Goal: Task Accomplishment & Management: Manage account settings

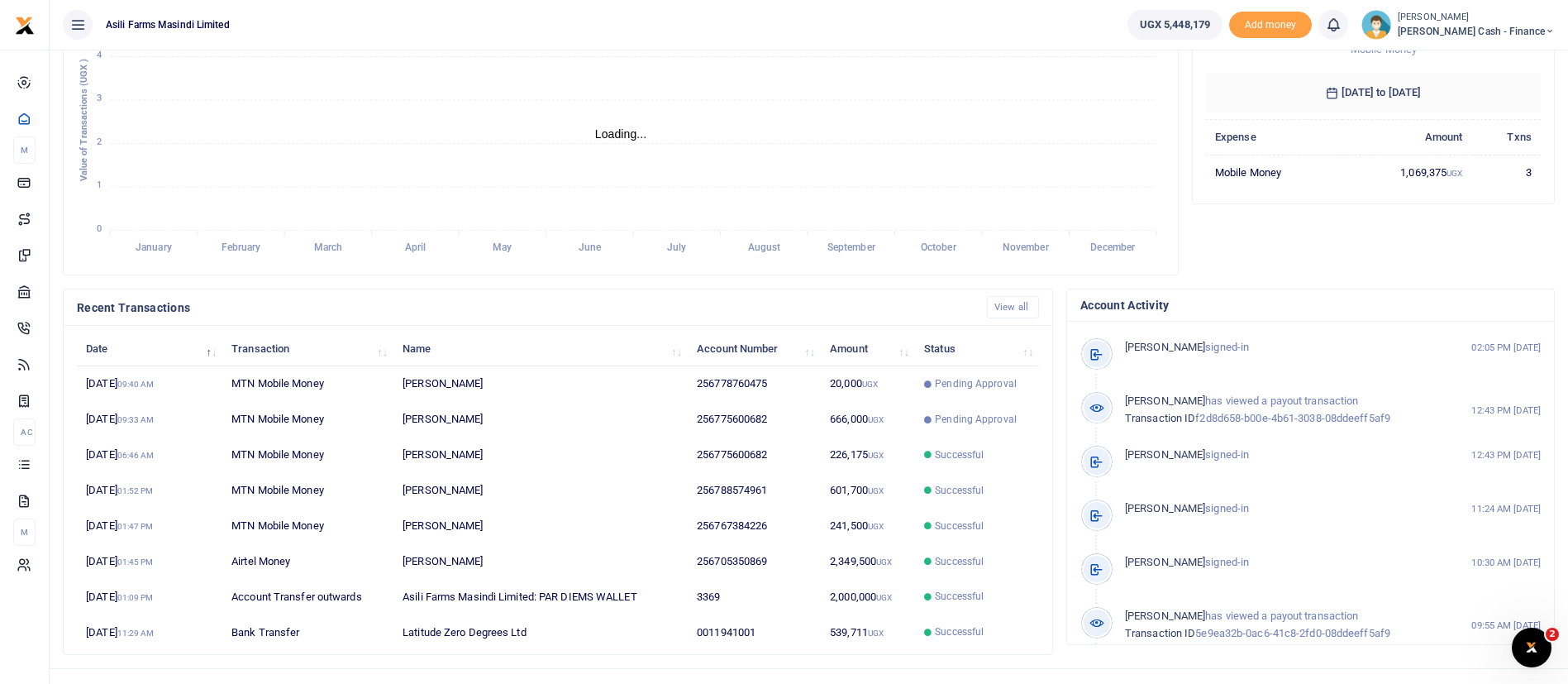
scroll to position [304, 0]
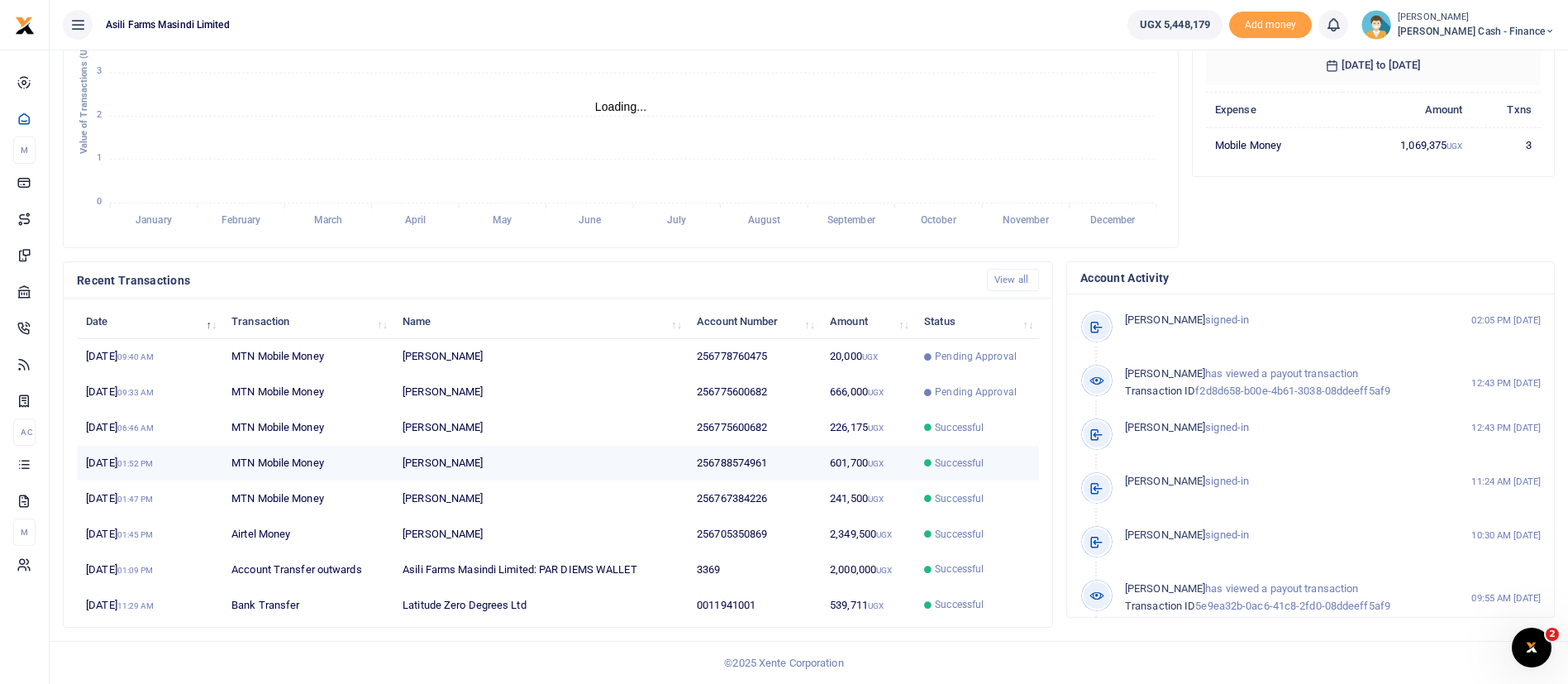
click at [982, 446] on td "Successful" at bounding box center [977, 463] width 124 height 36
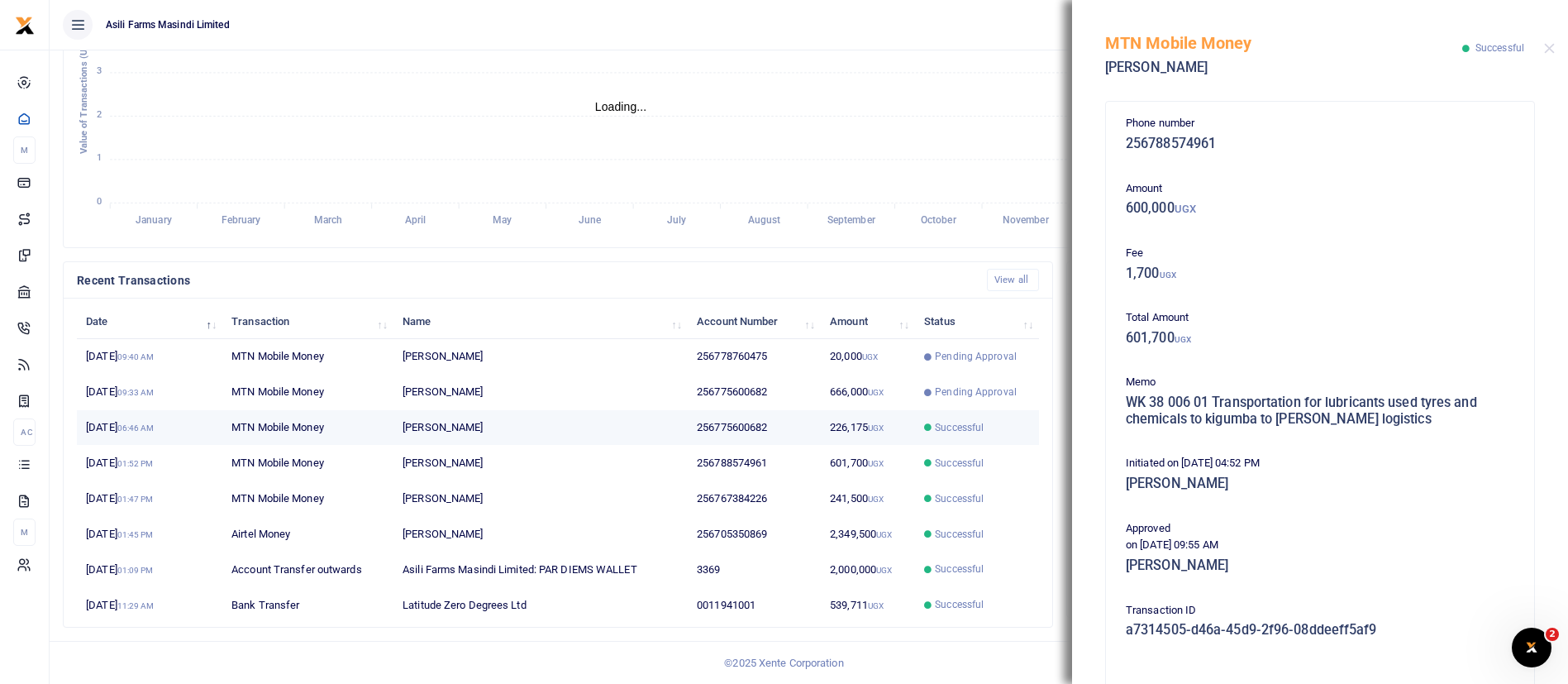
click at [881, 434] on td "226,175 UGX" at bounding box center [867, 428] width 94 height 36
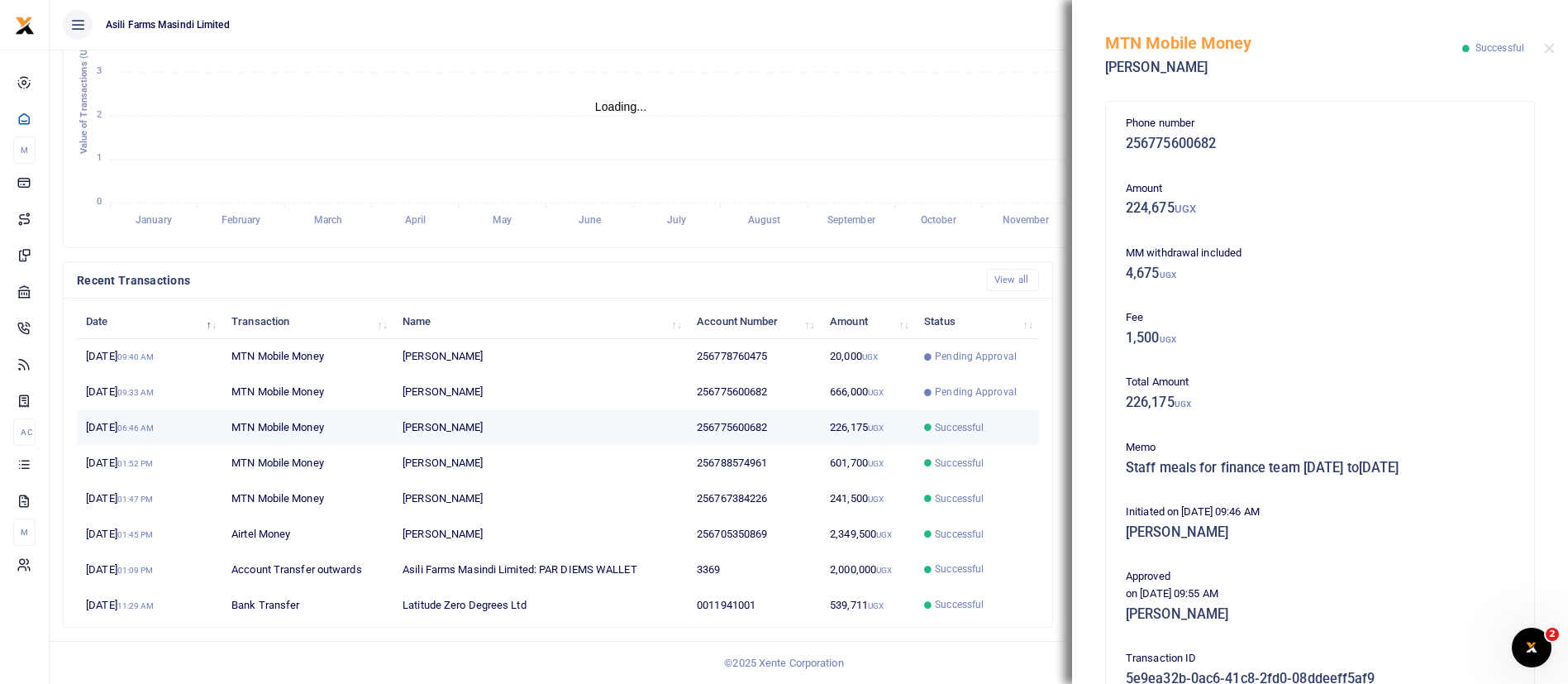
click at [1012, 420] on span "Successful" at bounding box center [977, 427] width 106 height 15
click at [1552, 48] on button "Close" at bounding box center [1549, 48] width 11 height 11
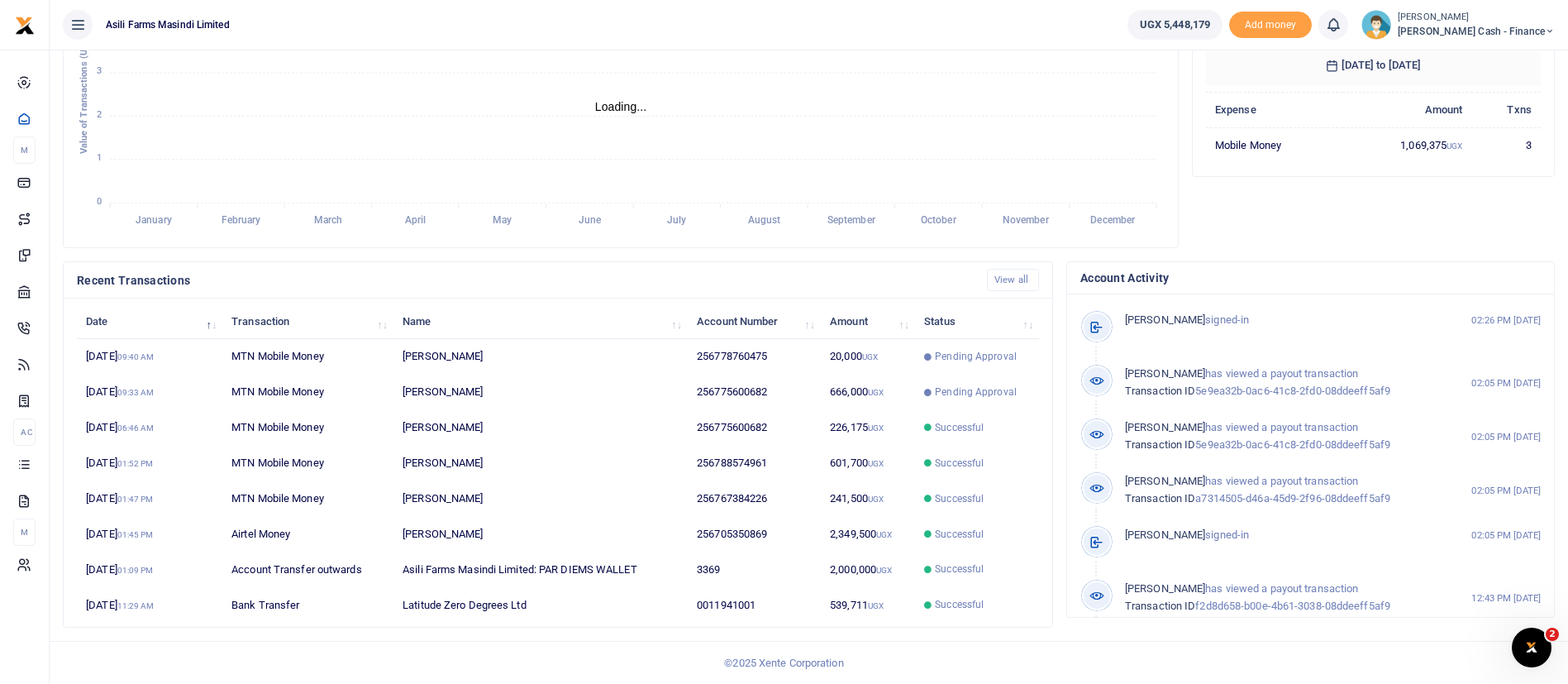
click at [1493, 25] on span "[PERSON_NAME] Cash - Finance" at bounding box center [1476, 31] width 157 height 15
click at [1481, 60] on link "Switch accounts" at bounding box center [1436, 60] width 130 height 23
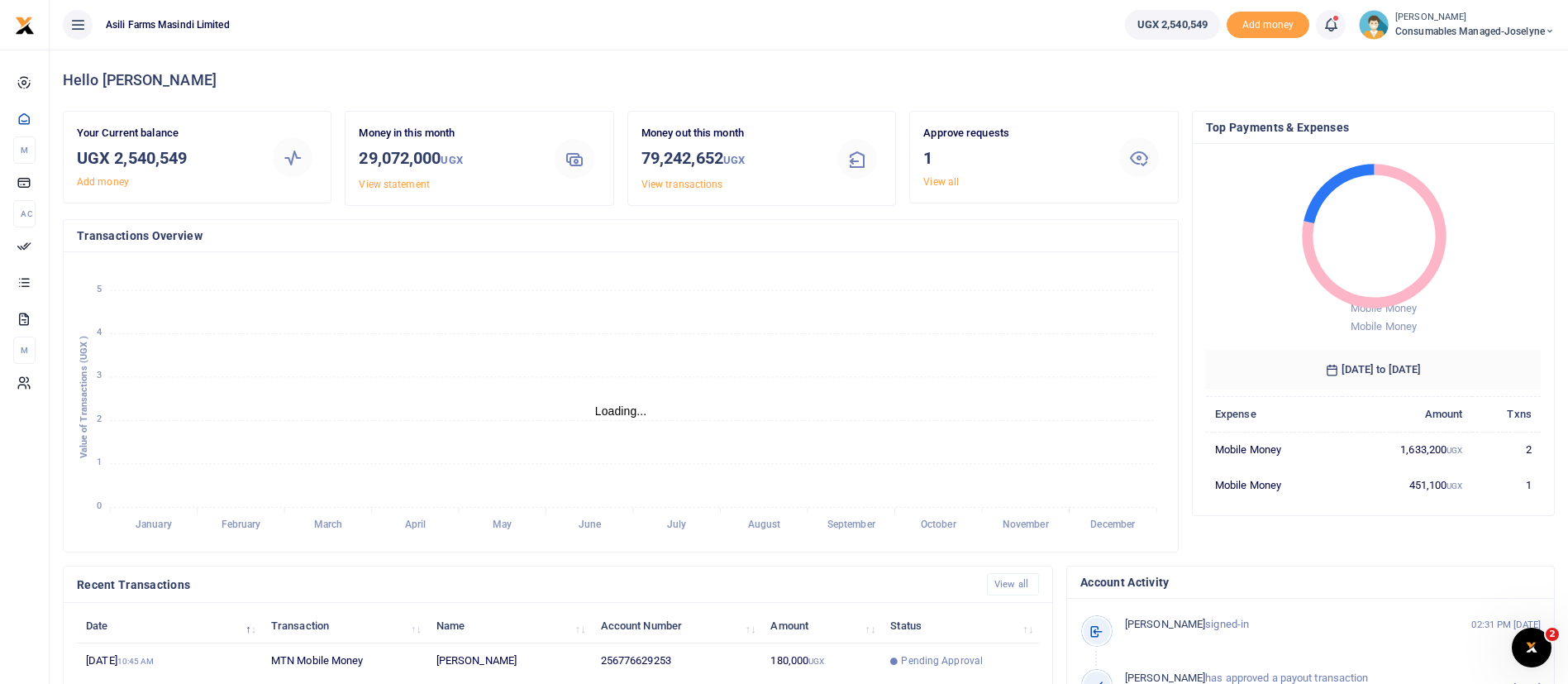
scroll to position [19, 19]
click at [1486, 35] on span "Consumables managed-Joselyne" at bounding box center [1475, 31] width 159 height 15
click at [1487, 51] on link "Switch accounts" at bounding box center [1491, 60] width 130 height 23
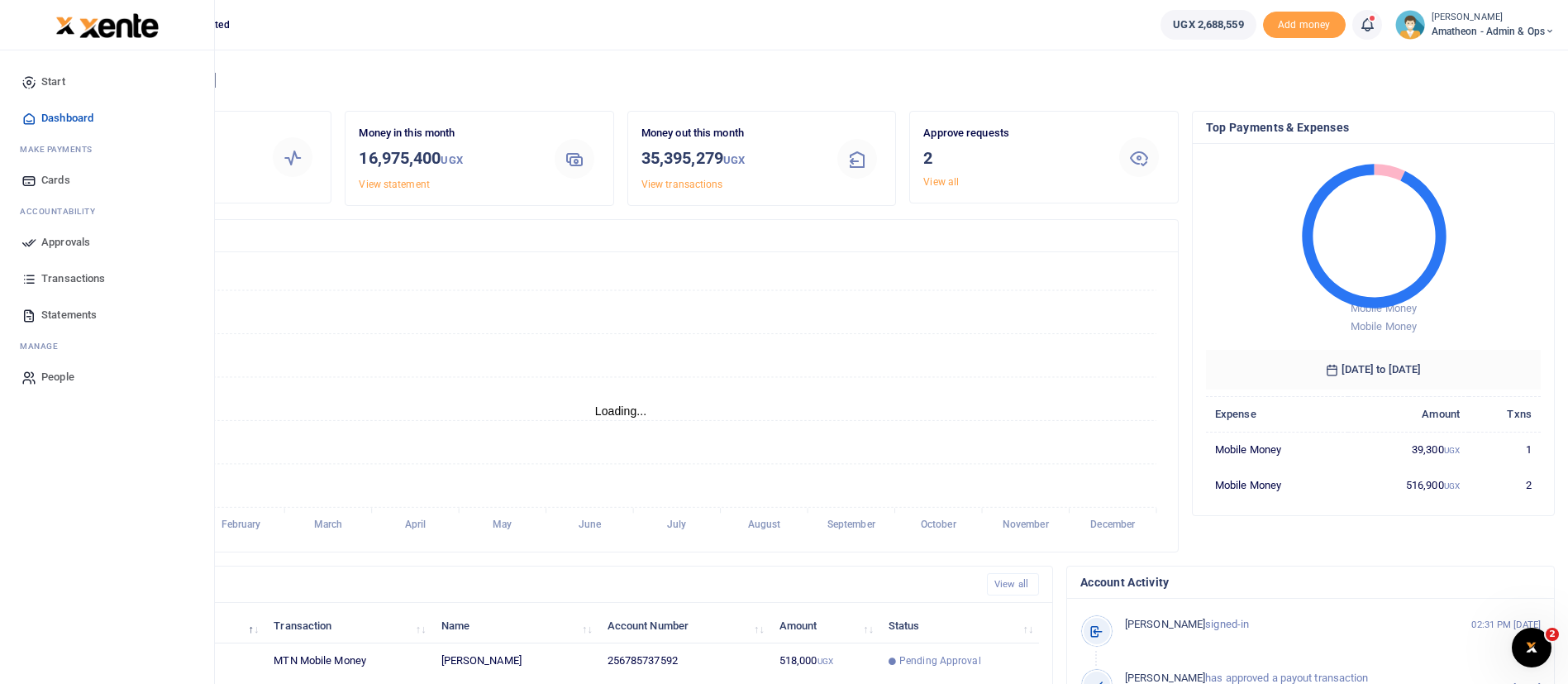
scroll to position [19, 19]
click at [75, 247] on span "Approvals" at bounding box center [66, 242] width 49 height 17
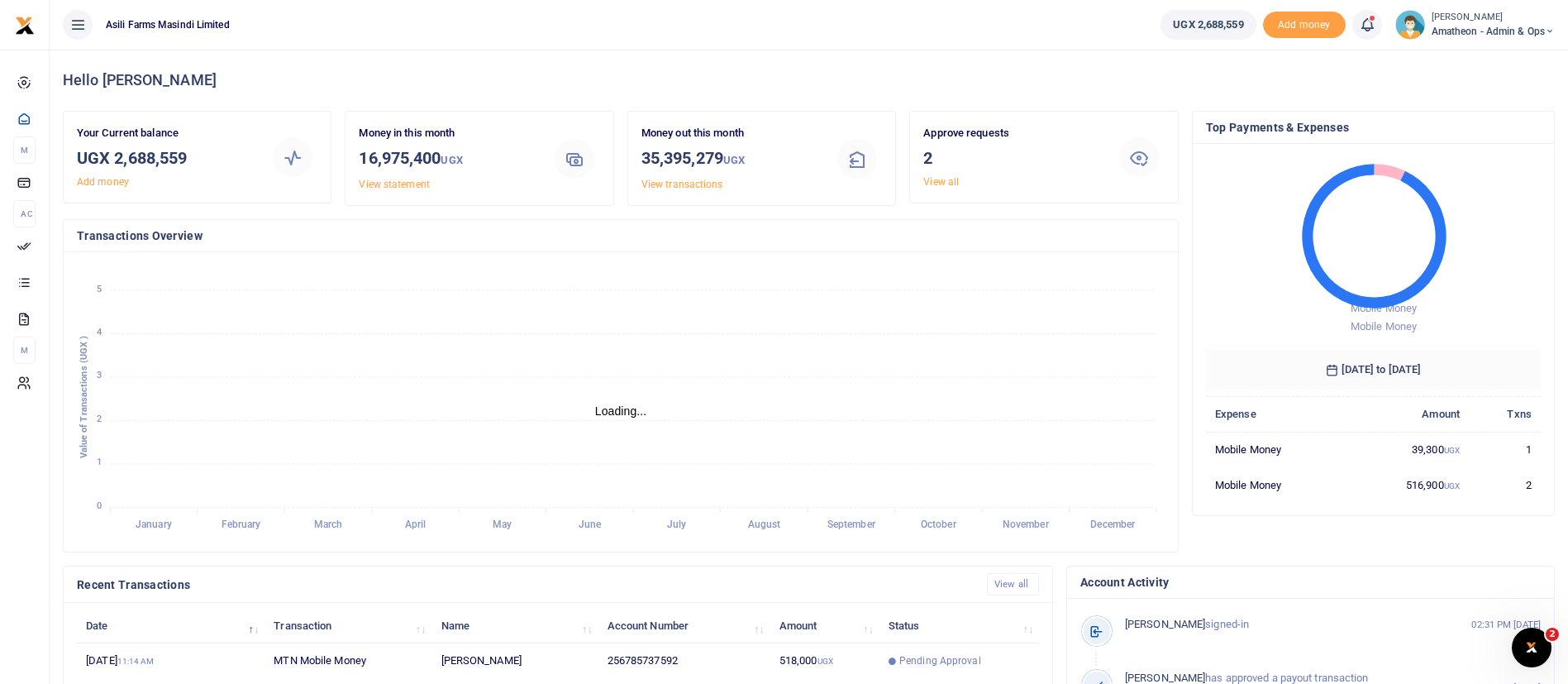
scroll to position [304, 0]
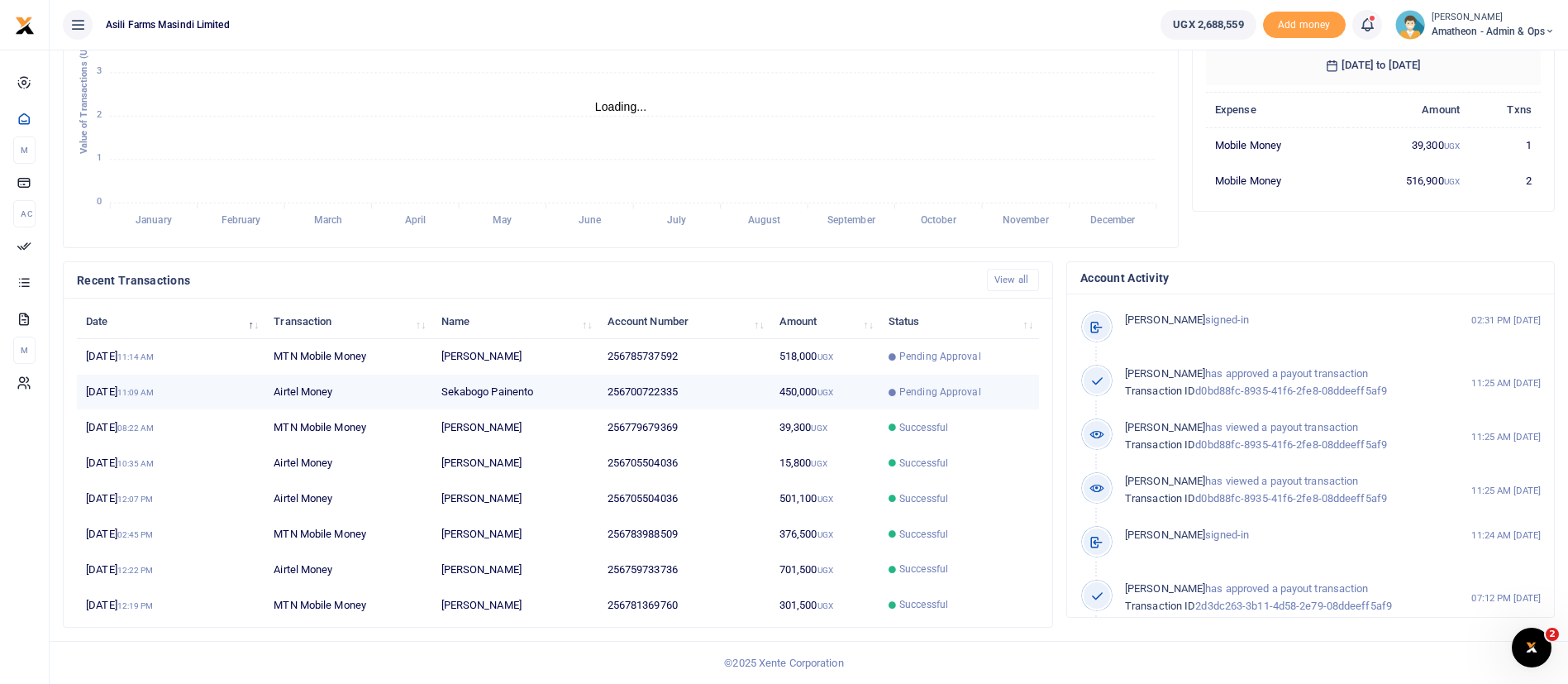
click at [978, 392] on span "Pending Approval" at bounding box center [940, 392] width 82 height 15
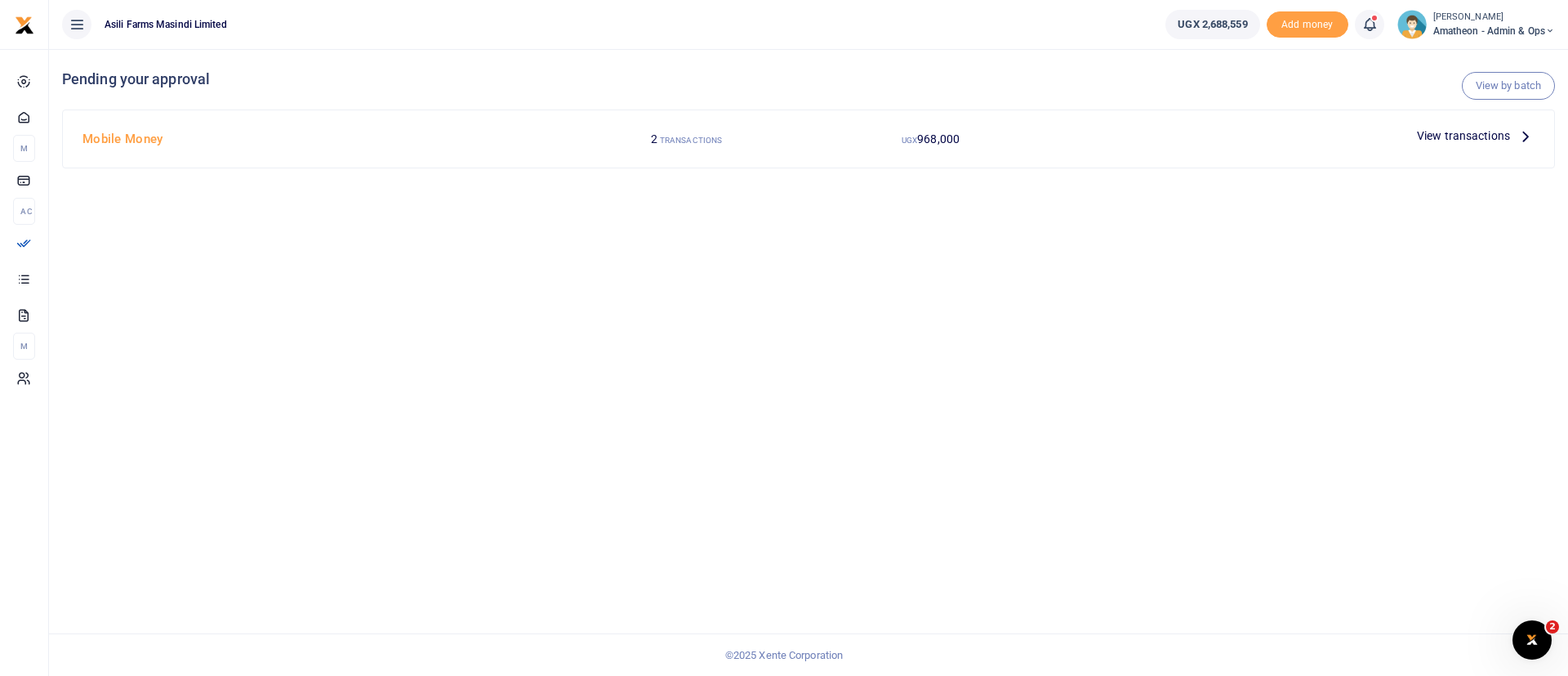
click at [1465, 133] on span "View transactions" at bounding box center [1463, 135] width 93 height 18
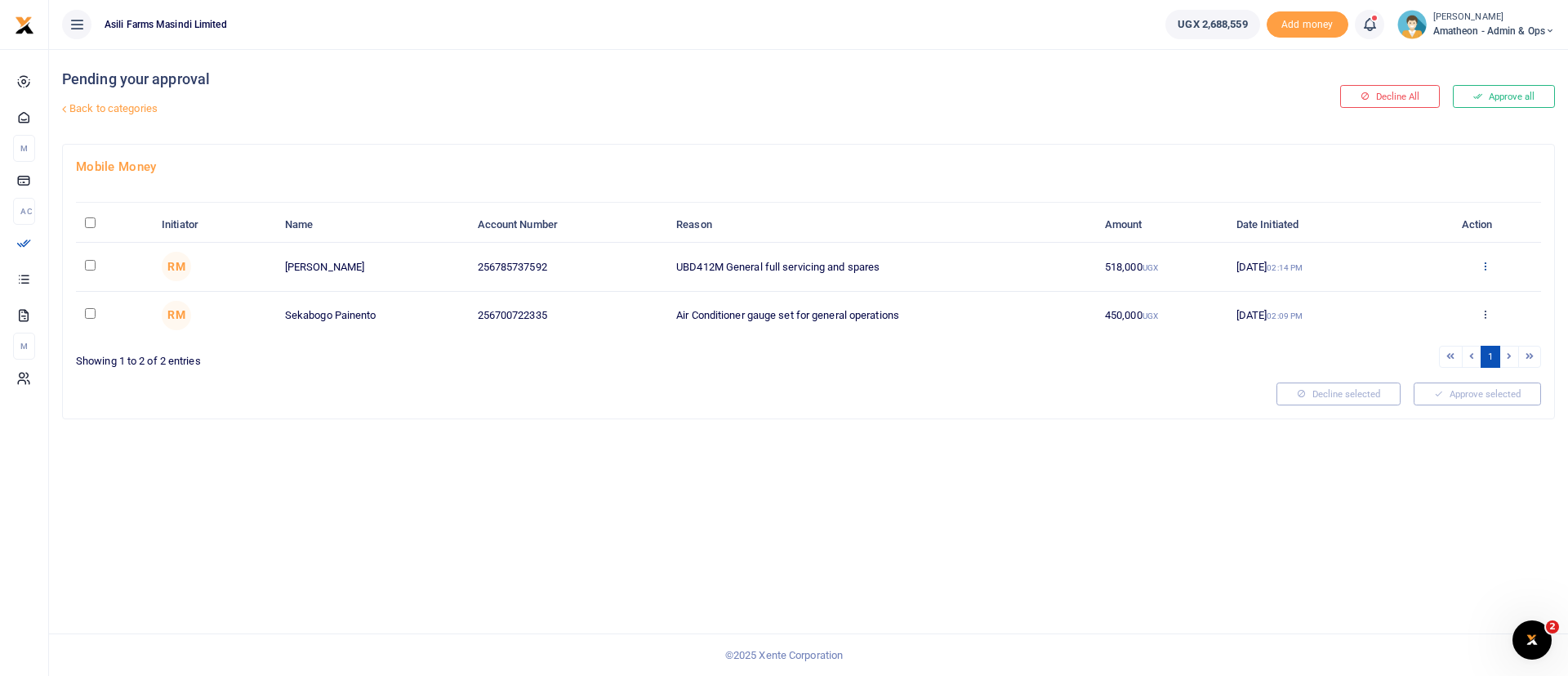
click at [1481, 272] on link at bounding box center [1485, 267] width 11 height 12
click at [1444, 361] on link "Details" at bounding box center [1425, 366] width 129 height 23
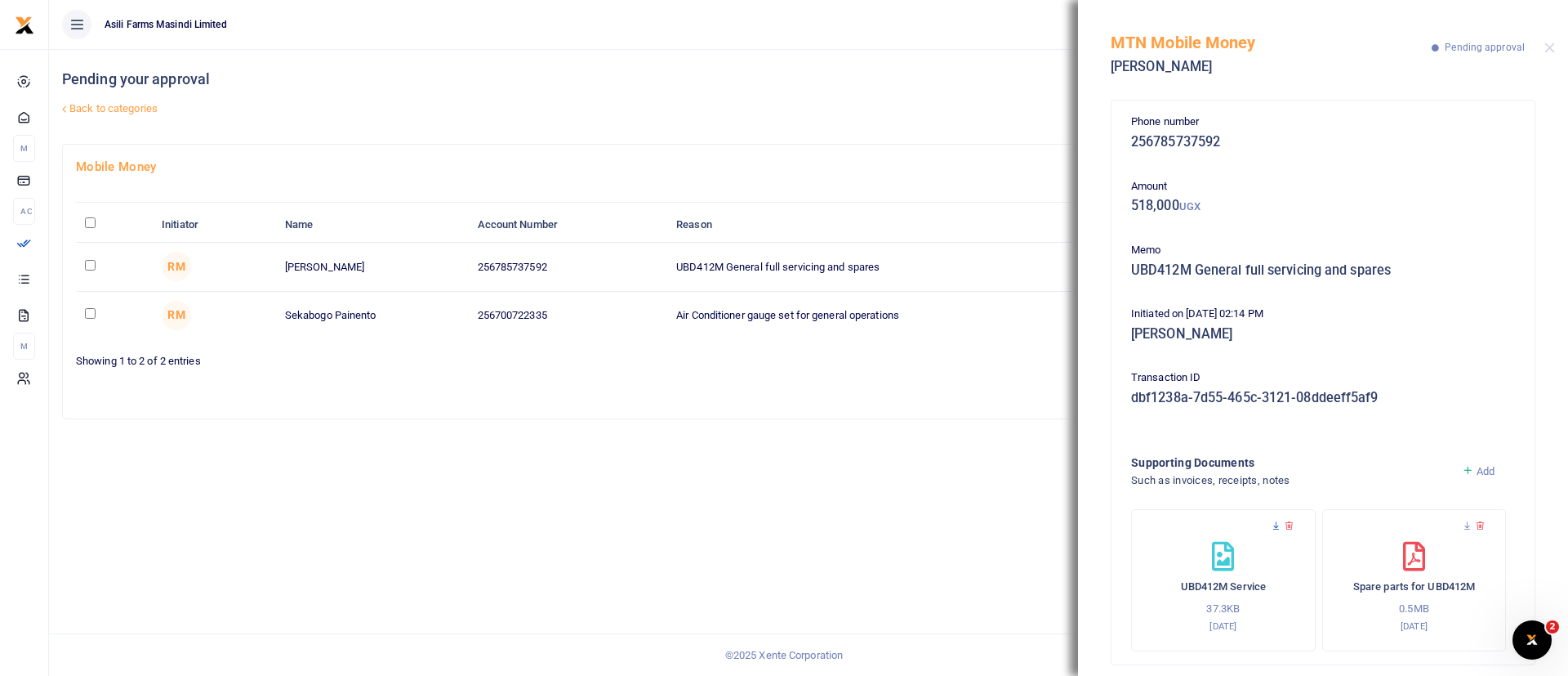
click at [1276, 530] on icon at bounding box center [1276, 525] width 11 height 11
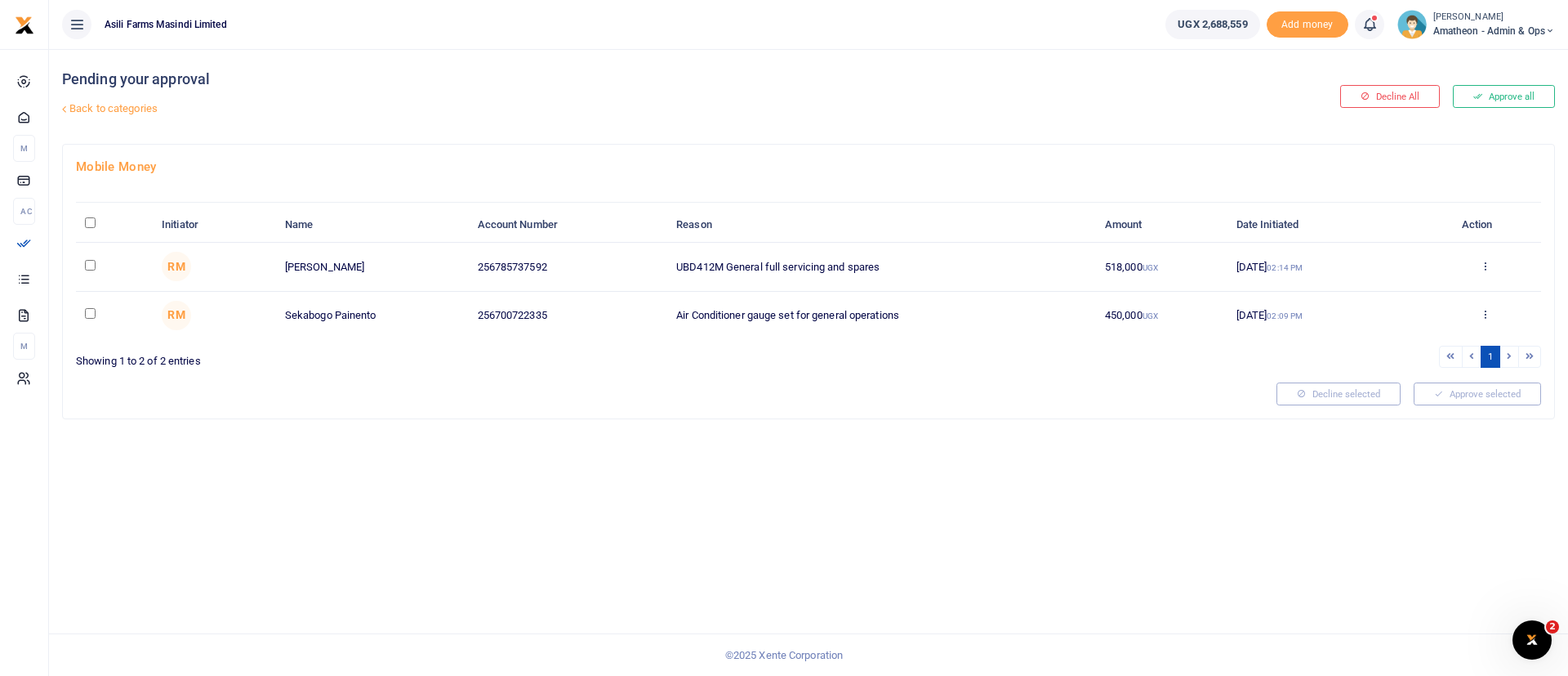
click at [85, 226] on input "\a \a : activate to sort column descending" at bounding box center [90, 222] width 11 height 11
checkbox input "true"
click at [1459, 398] on button "Approve selected (2)" at bounding box center [1472, 394] width 139 height 23
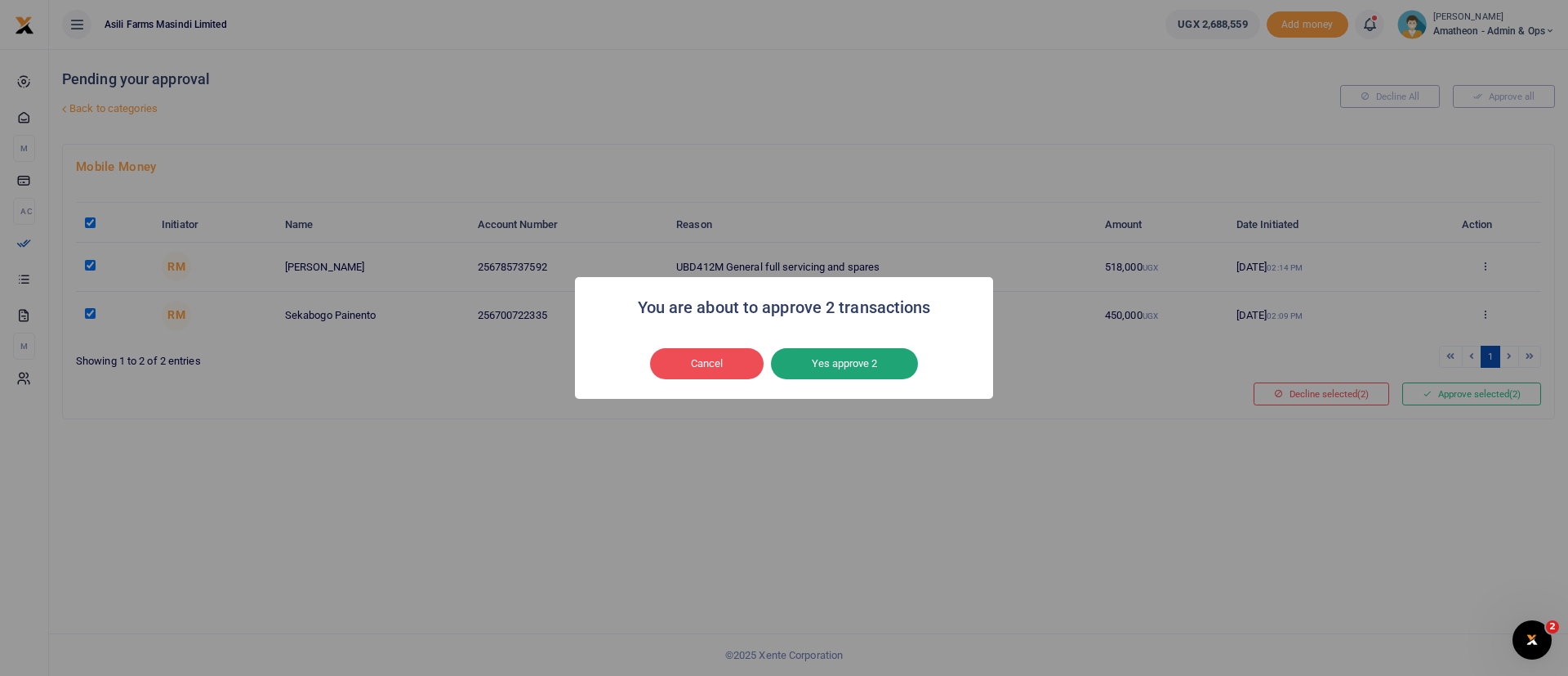
click at [891, 367] on button "Yes approve 2" at bounding box center [844, 364] width 147 height 31
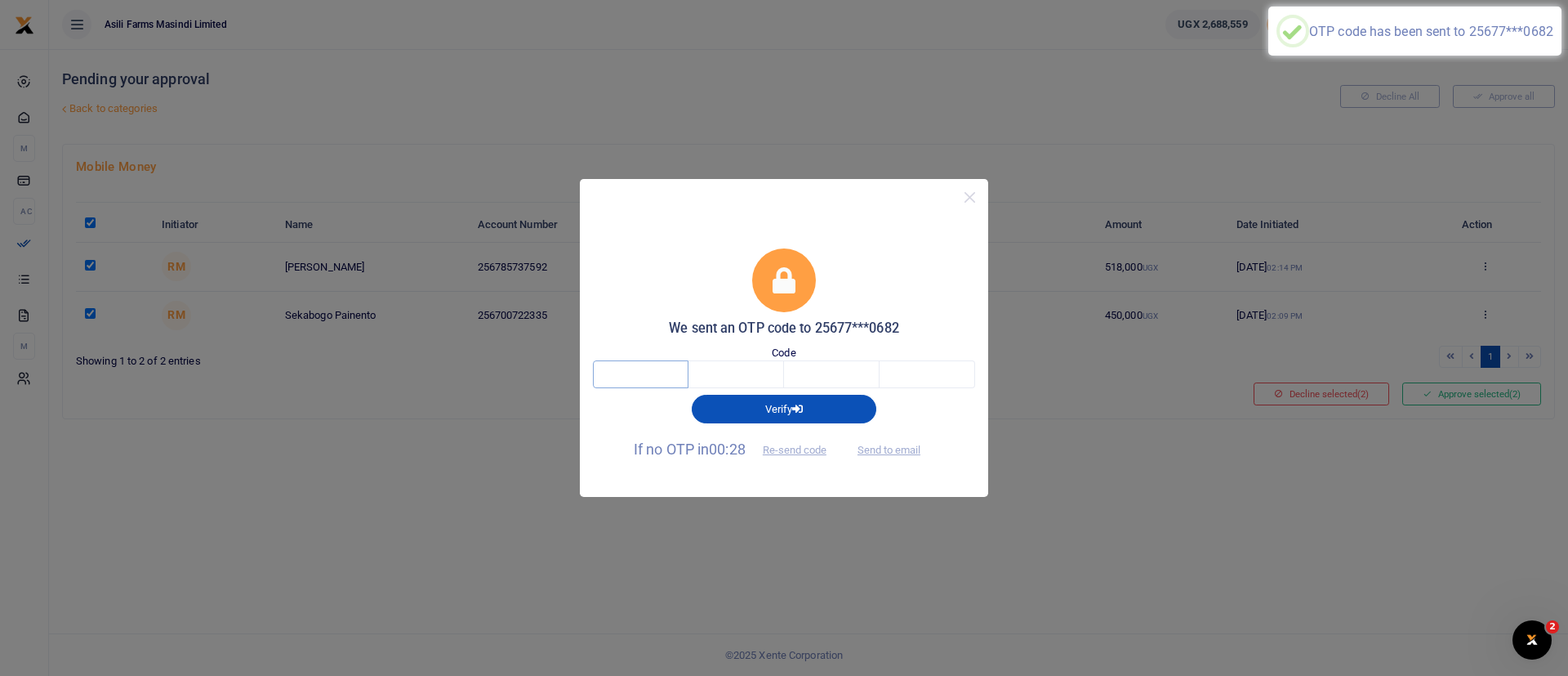
click at [646, 372] on input "text" at bounding box center [641, 374] width 96 height 28
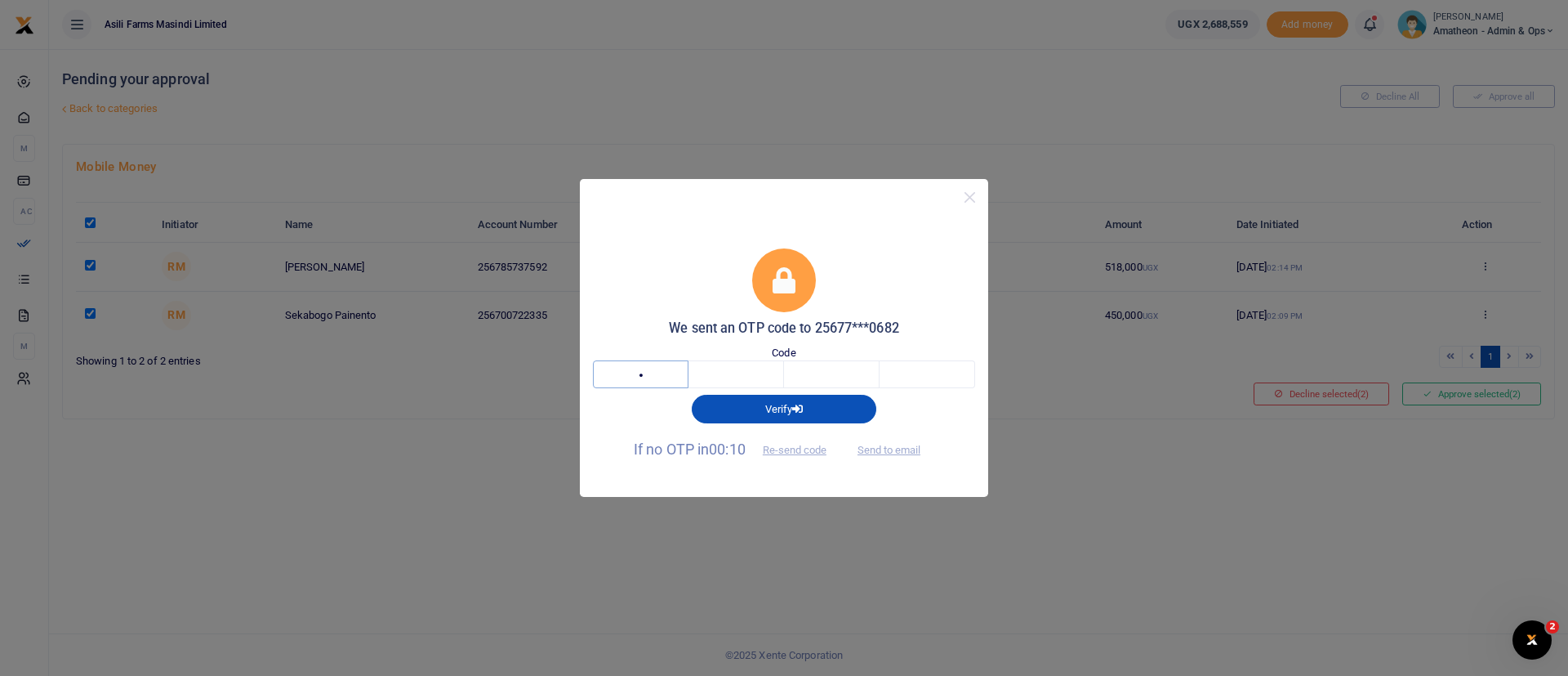
type input "3"
type input "8"
type input "7"
type input "4"
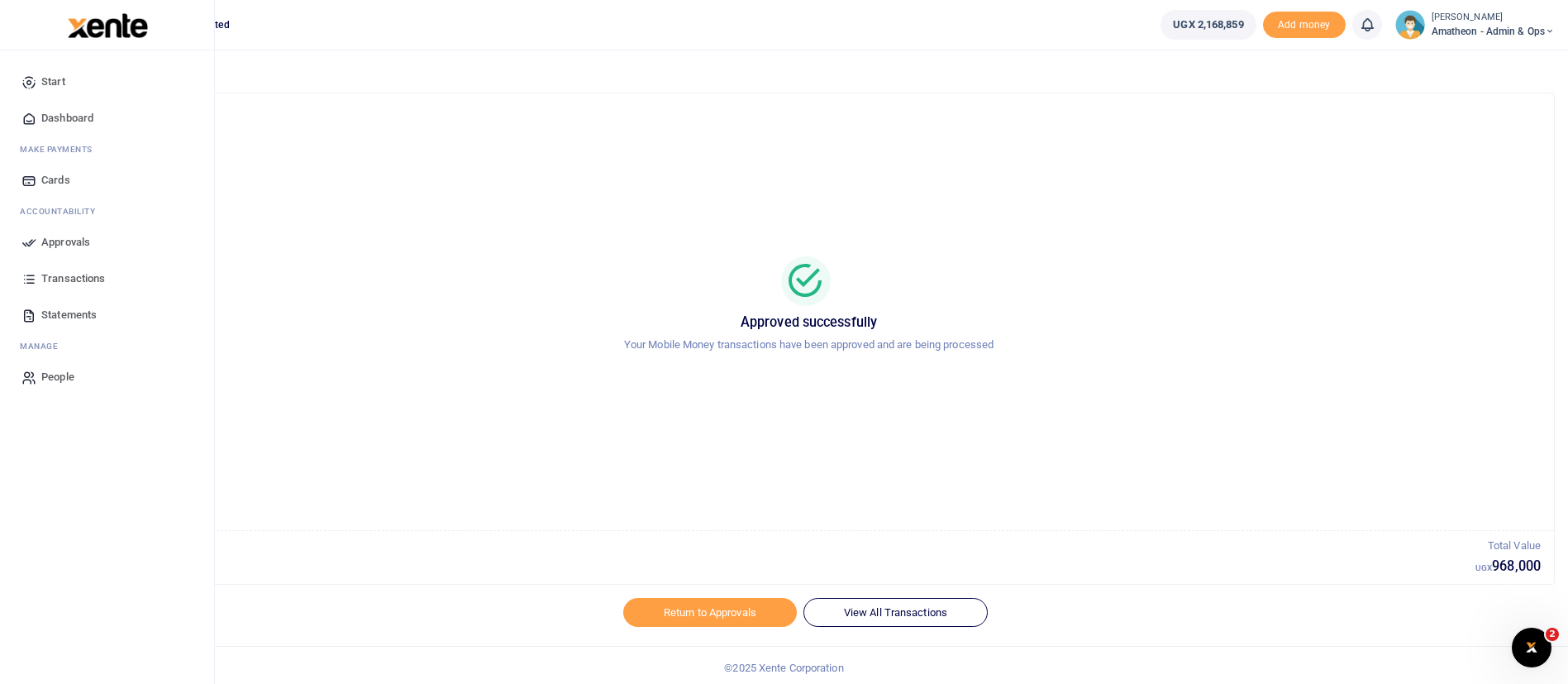
click at [28, 17] on div at bounding box center [107, 25] width 215 height 51
click at [142, 30] on img at bounding box center [108, 26] width 81 height 25
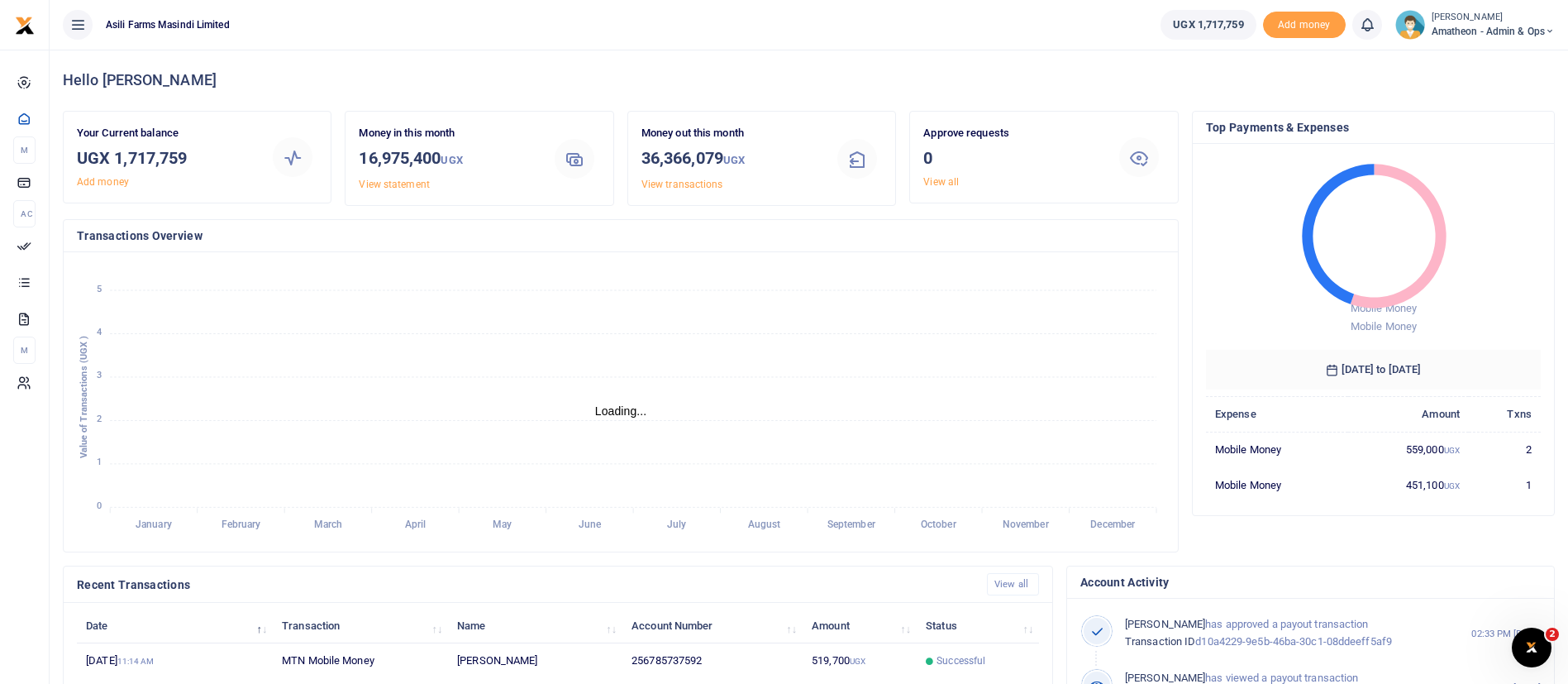
scroll to position [19, 19]
